Goal: Task Accomplishment & Management: Use online tool/utility

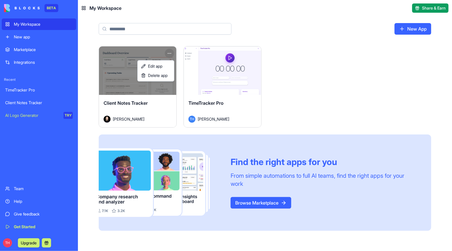
click at [168, 53] on html "BETA My Workspace New app Marketplace Integrations Recent TimeTracker Pro Clien…" at bounding box center [226, 125] width 452 height 251
click at [162, 76] on span "Delete app" at bounding box center [158, 76] width 20 height 6
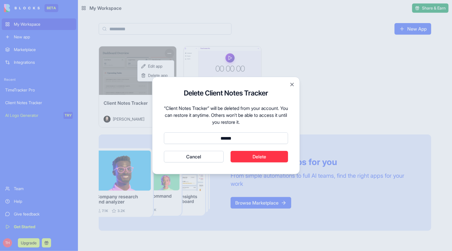
type input "******"
click at [241, 157] on button "Delete" at bounding box center [260, 157] width 58 height 12
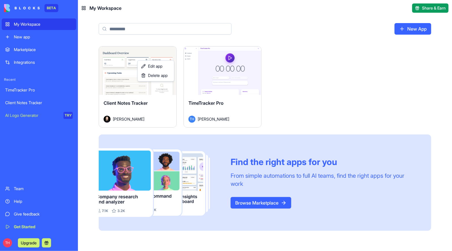
click at [226, 72] on html "BETA My Workspace New app Marketplace Integrations Recent TimeTracker Pro Clien…" at bounding box center [226, 125] width 452 height 251
click at [227, 71] on button "Launch" at bounding box center [222, 71] width 43 height 12
click at [404, 30] on link "New App" at bounding box center [412, 29] width 37 height 12
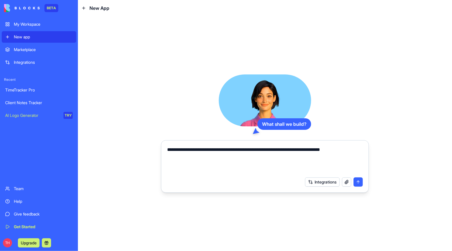
type textarea "**********"
click at [358, 184] on button "submit" at bounding box center [358, 181] width 9 height 9
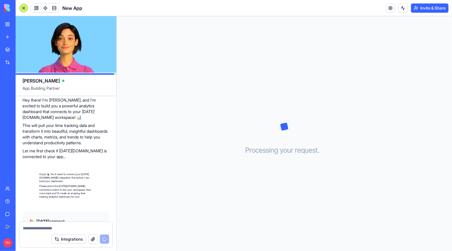
scroll to position [102, 0]
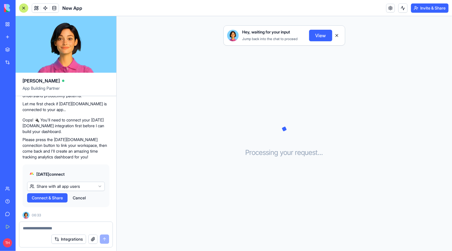
click at [59, 195] on span "Connect & Share" at bounding box center [47, 198] width 31 height 6
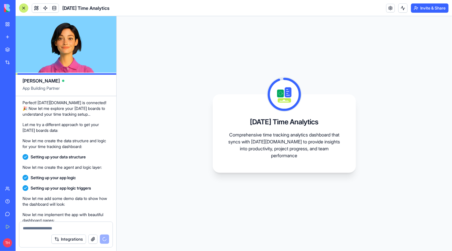
scroll to position [283, 0]
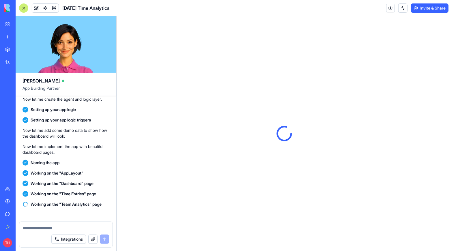
scroll to position [346, 0]
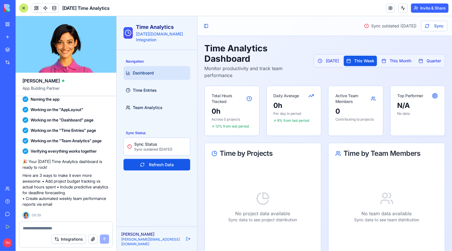
click at [44, 227] on textarea at bounding box center [66, 228] width 86 height 6
paste textarea "**********"
type textarea "**********"
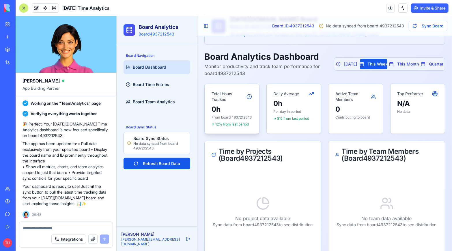
scroll to position [35, 0]
click at [68, 227] on textarea at bounding box center [66, 228] width 87 height 6
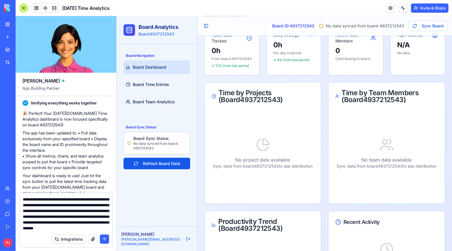
scroll to position [11, 0]
type textarea "**********"
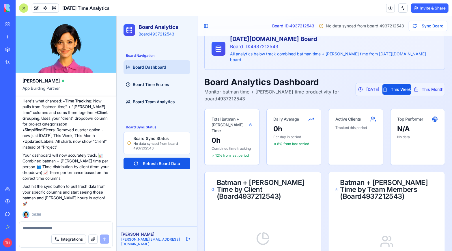
scroll to position [0, 0]
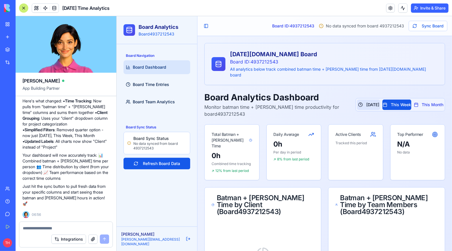
click at [357, 99] on button "[DATE]" at bounding box center [368, 104] width 23 height 10
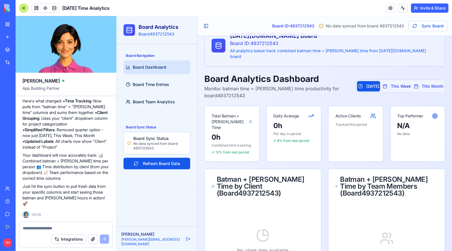
scroll to position [22, 0]
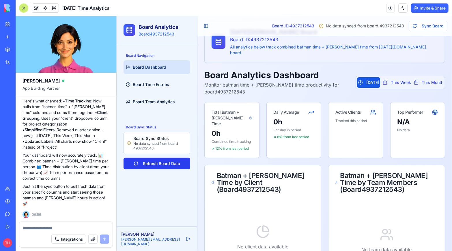
click at [173, 164] on button "Refresh Board Data" at bounding box center [156, 164] width 67 height 12
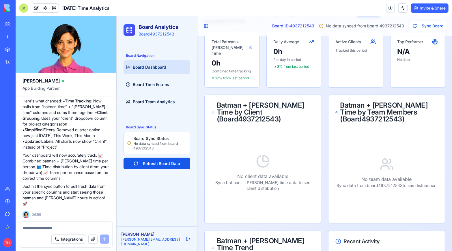
scroll to position [188, 0]
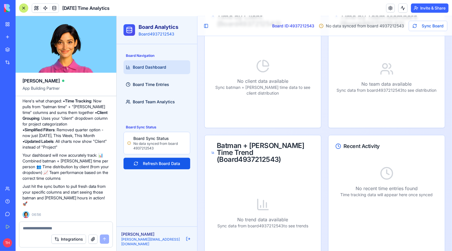
click at [71, 226] on textarea at bounding box center [66, 228] width 87 height 6
type textarea "**********"
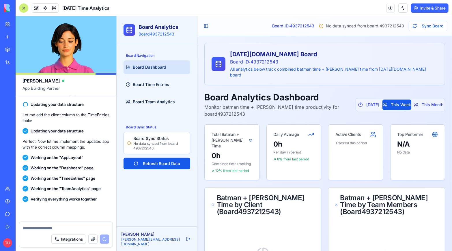
scroll to position [1413, 0]
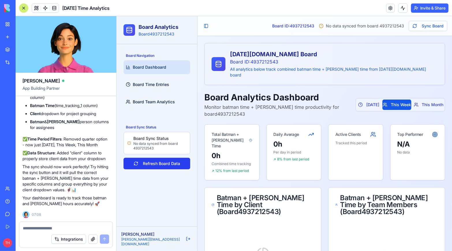
click at [177, 166] on button "Refresh Board Data" at bounding box center [156, 164] width 67 height 12
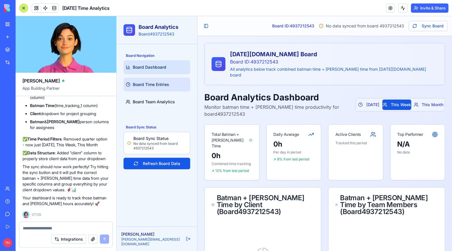
click at [147, 82] on span "Board Time Entries" at bounding box center [150, 84] width 36 height 6
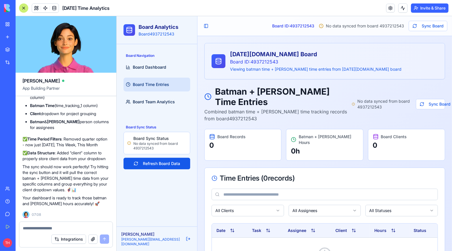
scroll to position [1413, 0]
click at [51, 227] on textarea at bounding box center [66, 228] width 87 height 6
type textarea "**********"
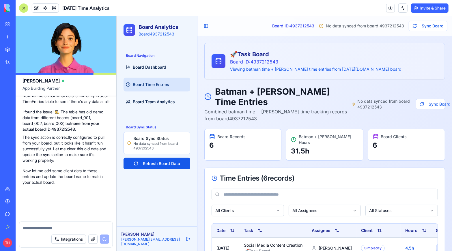
scroll to position [1894, 0]
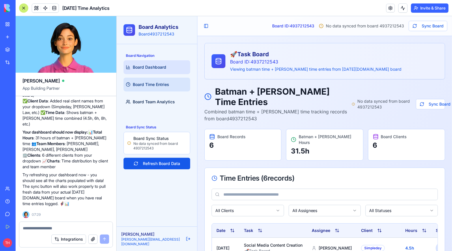
click at [154, 69] on span "Board Dashboard" at bounding box center [148, 67] width 33 height 6
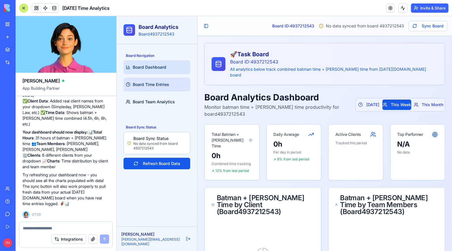
click at [150, 83] on span "Board Time Entries" at bounding box center [150, 84] width 36 height 6
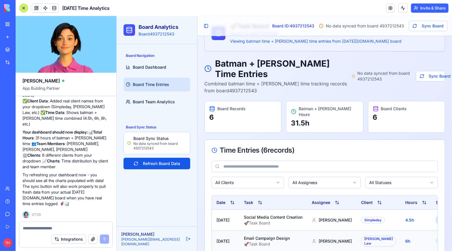
scroll to position [29, 0]
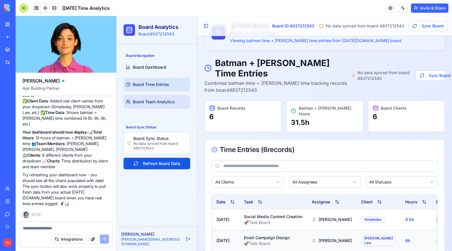
click at [158, 100] on span "Board Team Analytics" at bounding box center [153, 102] width 42 height 6
